Goal: Information Seeking & Learning: Find contact information

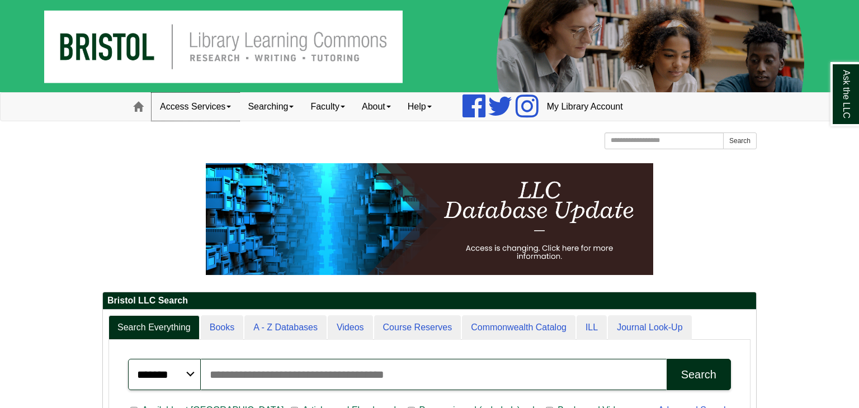
click at [223, 113] on link "Access Services" at bounding box center [196, 107] width 88 height 28
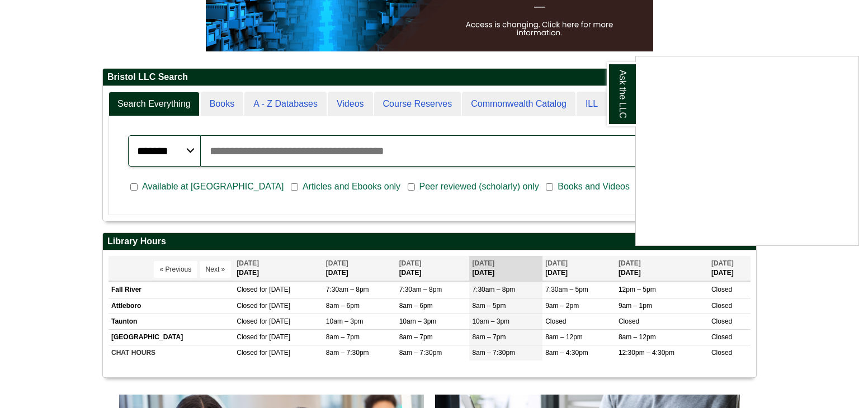
scroll to position [228, 0]
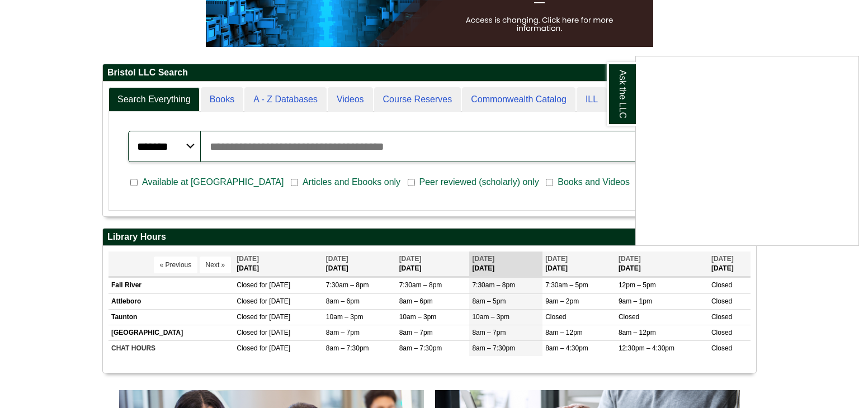
click at [726, 15] on div "Ask the LLC" at bounding box center [429, 204] width 859 height 408
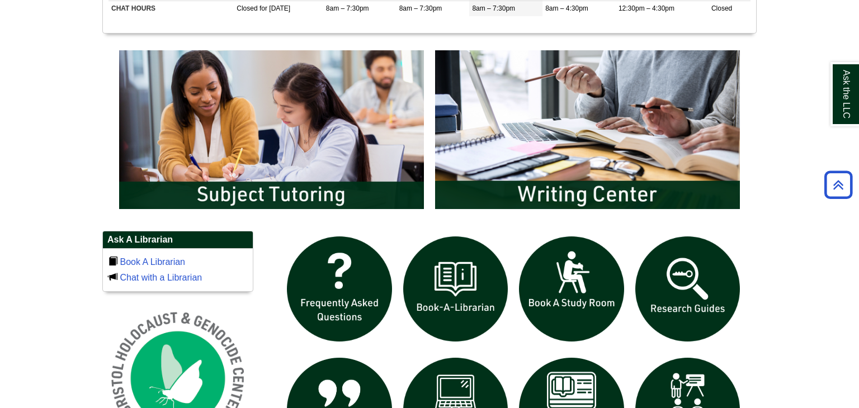
scroll to position [572, 0]
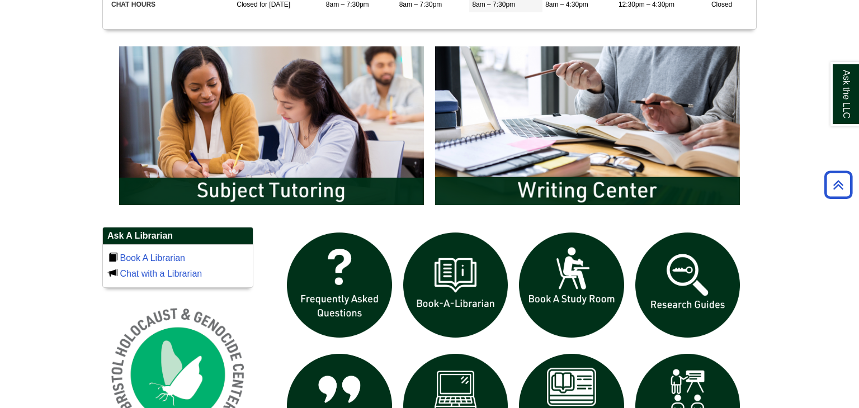
click at [530, 213] on div "slideshow" at bounding box center [429, 128] width 632 height 175
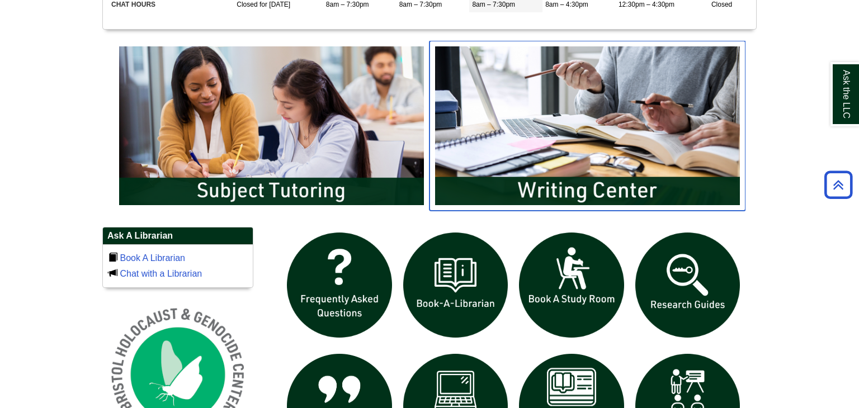
click at [537, 194] on img "slideshow" at bounding box center [587, 126] width 316 height 170
click at [483, 194] on img "slideshow" at bounding box center [587, 126] width 316 height 170
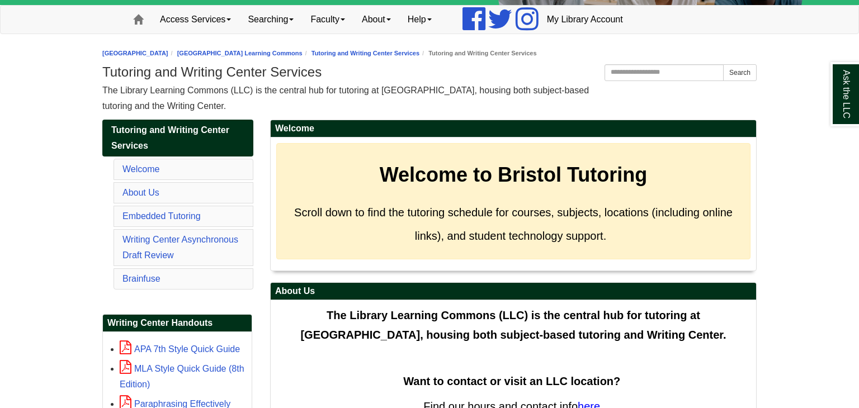
scroll to position [89, 0]
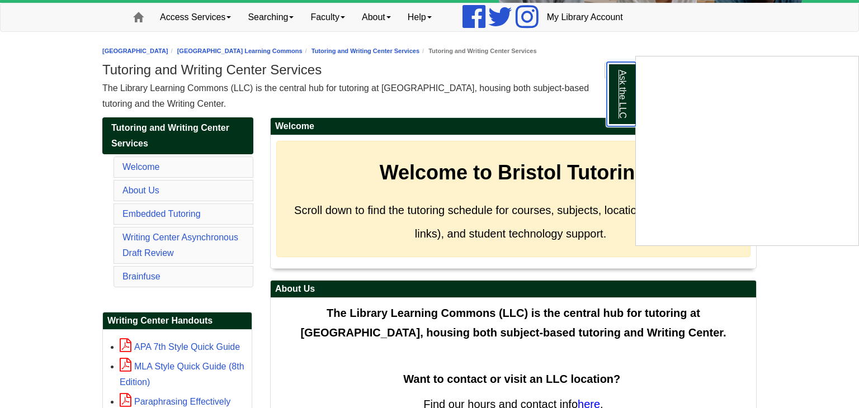
click at [624, 101] on link "Ask the LLC" at bounding box center [621, 94] width 29 height 64
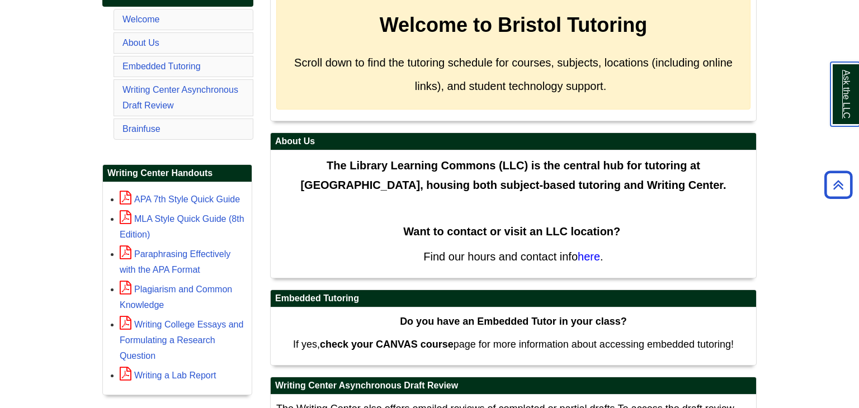
scroll to position [237, 0]
click at [585, 250] on span "here" at bounding box center [589, 256] width 22 height 12
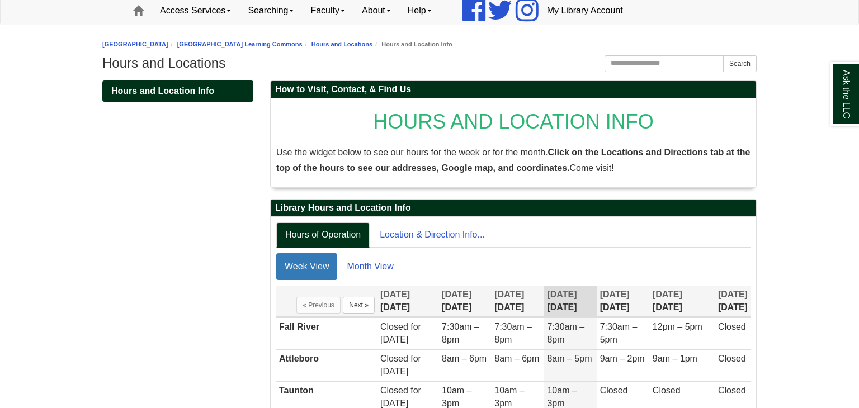
scroll to position [100, 0]
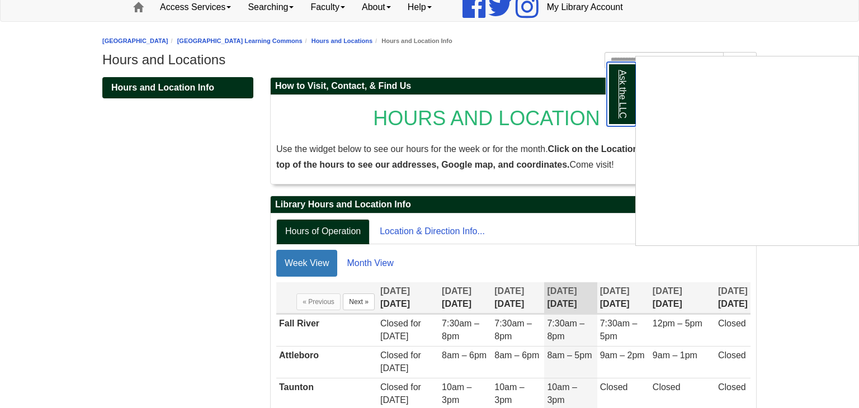
click at [630, 88] on link "Ask the LLC" at bounding box center [621, 94] width 29 height 64
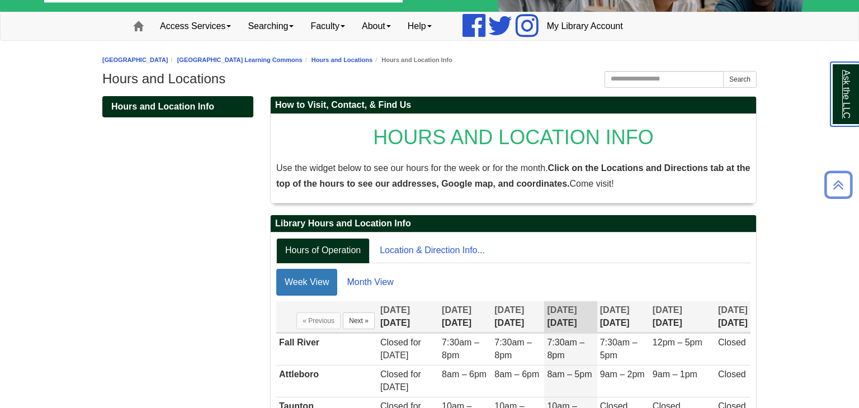
scroll to position [76, 0]
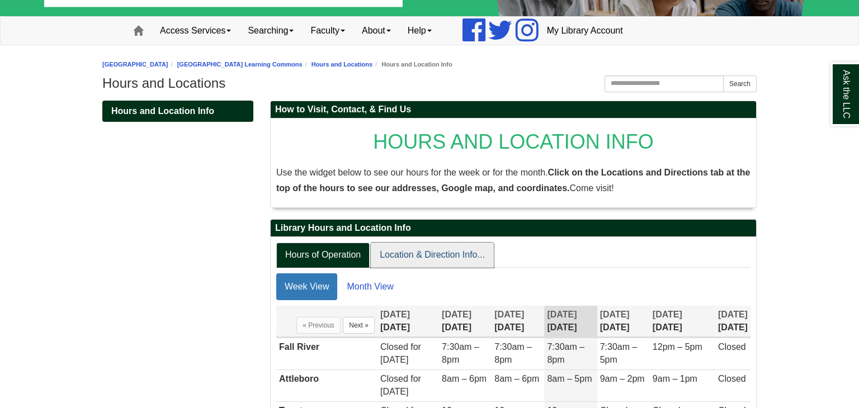
click at [397, 258] on link "Location & Direction Info..." at bounding box center [432, 255] width 123 height 25
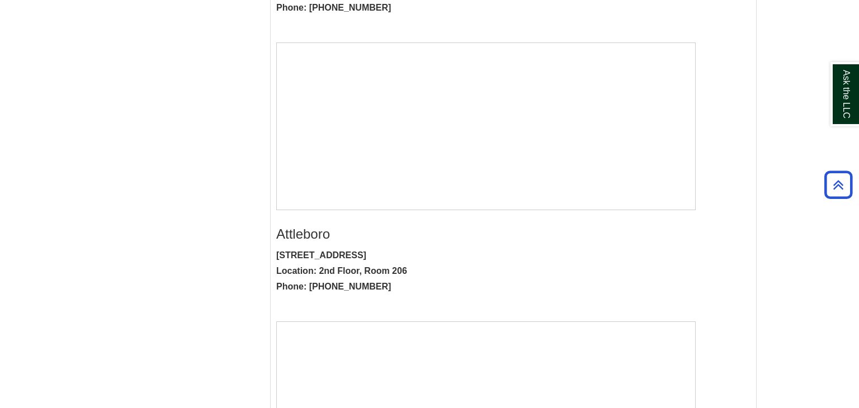
scroll to position [0, 0]
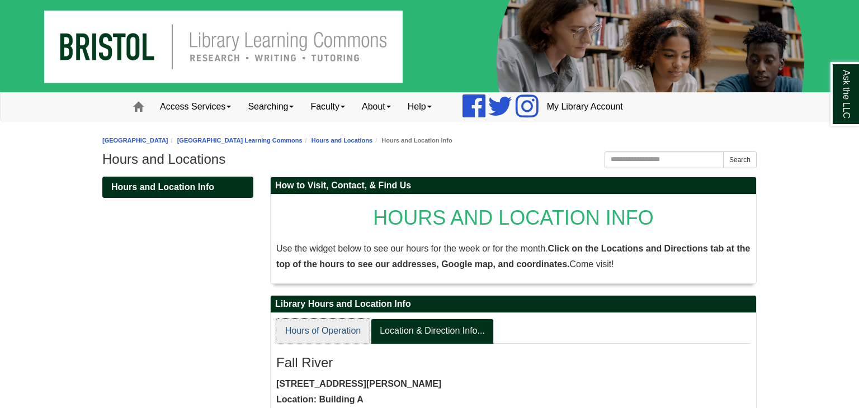
click at [301, 329] on link "Hours of Operation" at bounding box center [322, 331] width 93 height 25
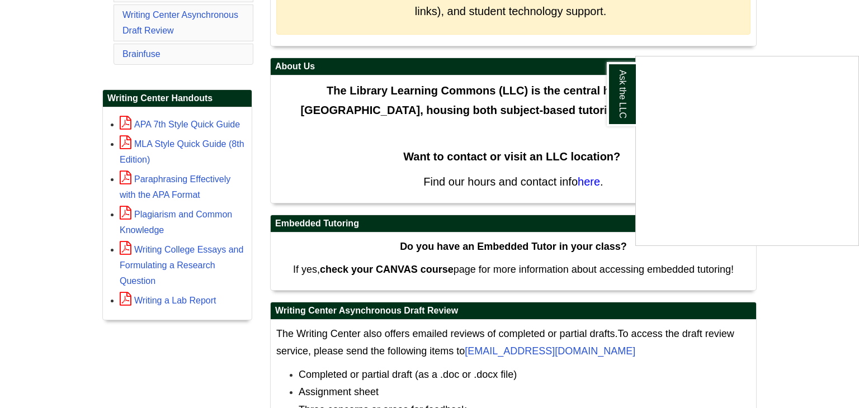
scroll to position [314, 0]
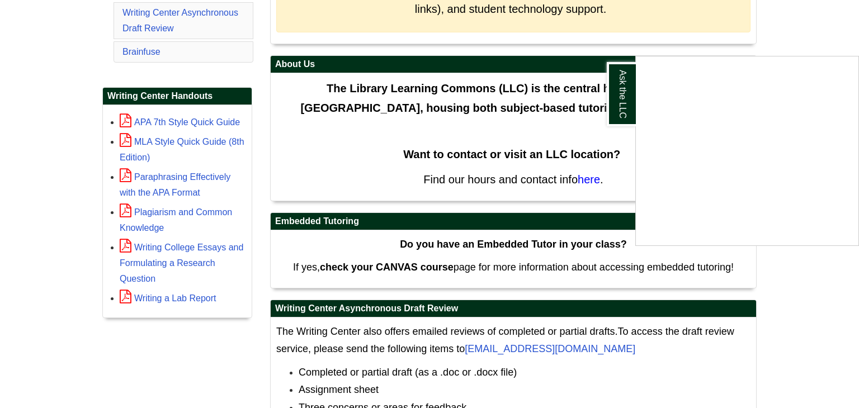
click at [758, 30] on div "Ask the LLC" at bounding box center [429, 204] width 859 height 408
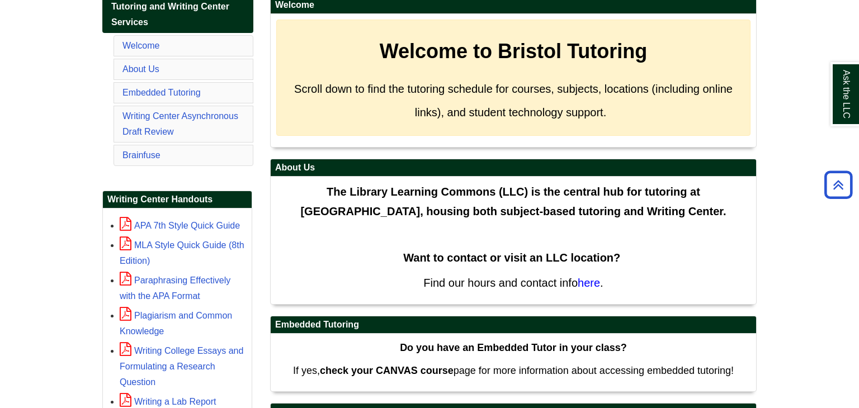
scroll to position [203, 0]
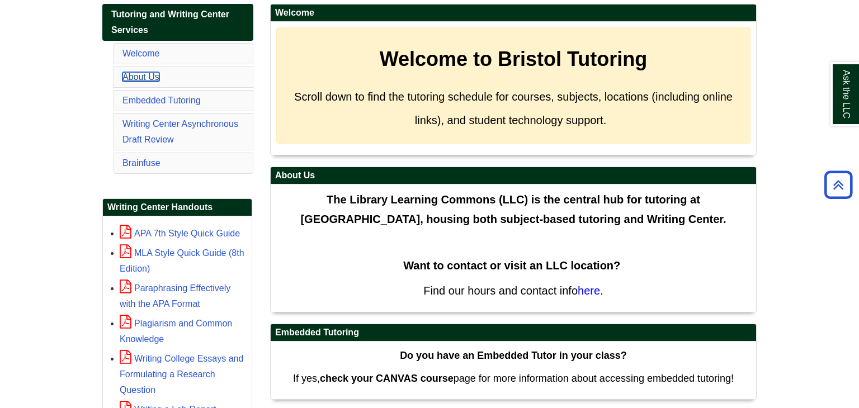
click at [135, 74] on link "About Us" at bounding box center [140, 77] width 37 height 10
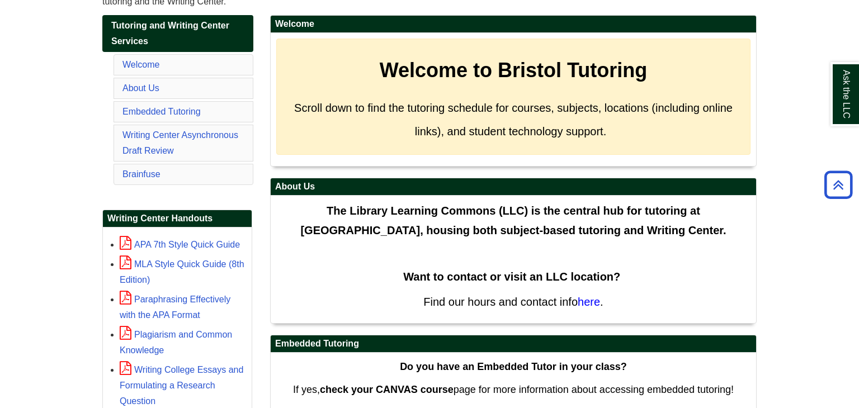
scroll to position [192, 0]
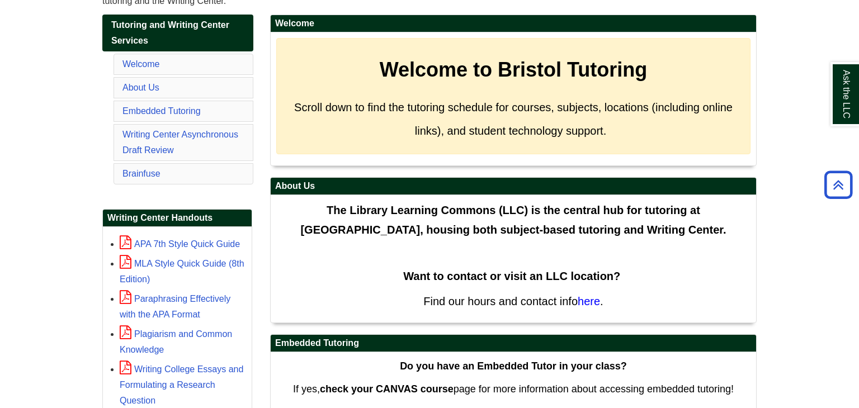
click at [181, 56] on li "Welcome" at bounding box center [183, 64] width 140 height 21
click at [160, 63] on li "Welcome" at bounding box center [183, 64] width 140 height 21
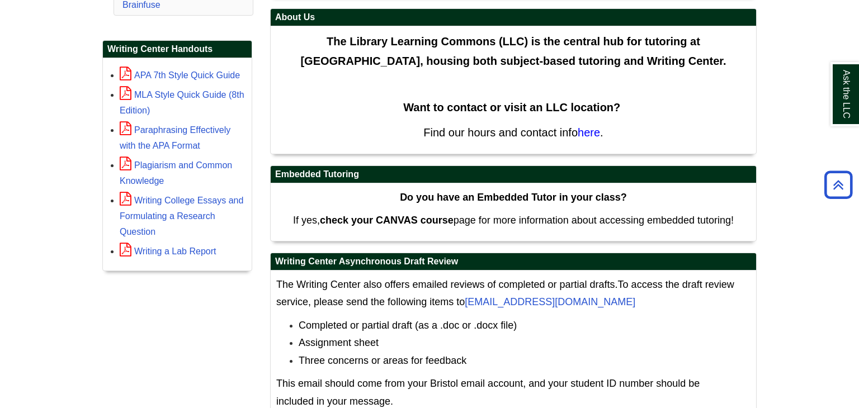
scroll to position [352, 0]
